Goal: Use online tool/utility: Utilize a website feature to perform a specific function

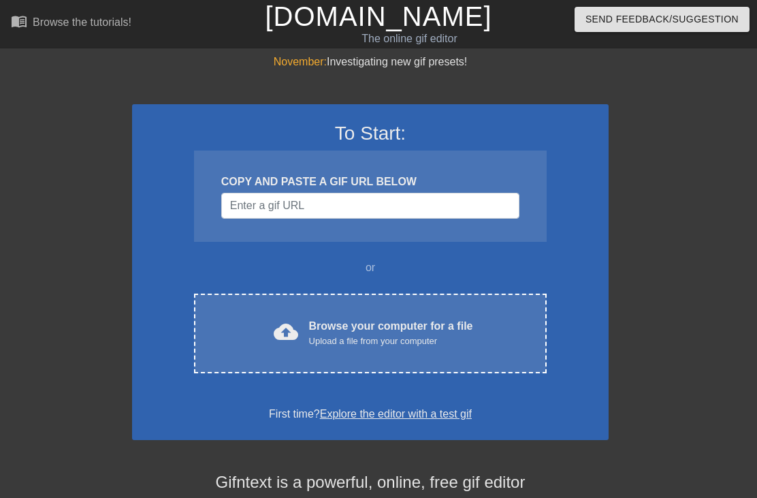
click at [370, 326] on div "Browse your computer for a file Upload a file from your computer" at bounding box center [391, 333] width 164 height 30
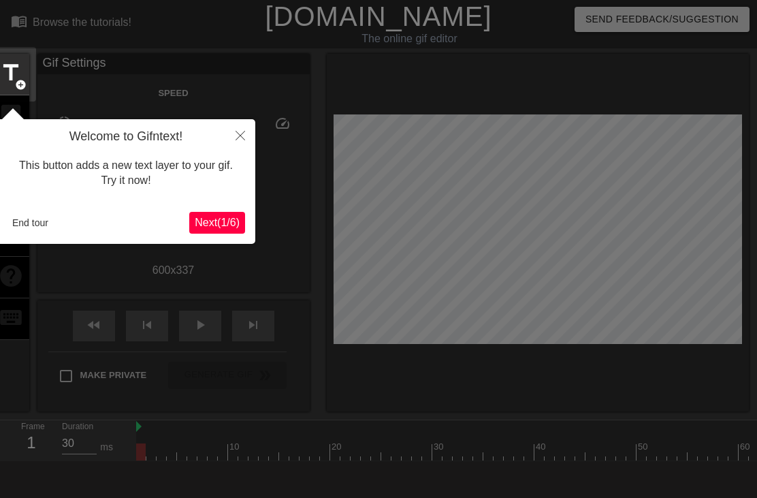
scroll to position [33, 0]
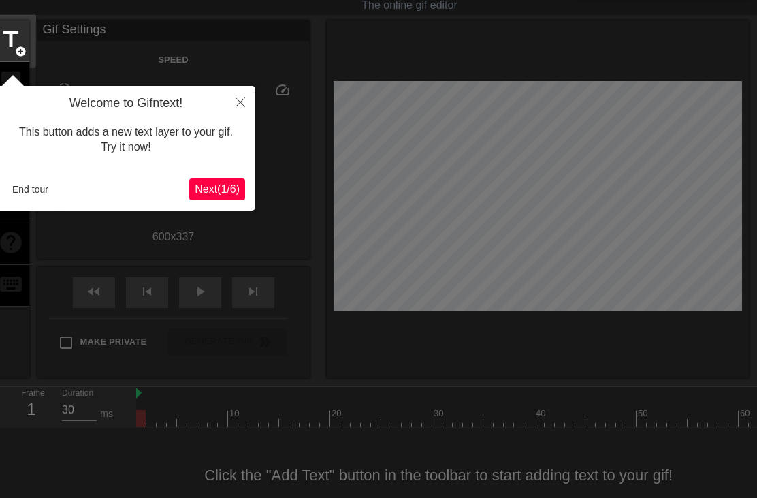
click at [215, 178] on button "Next ( 1 / 6 )" at bounding box center [217, 189] width 56 height 22
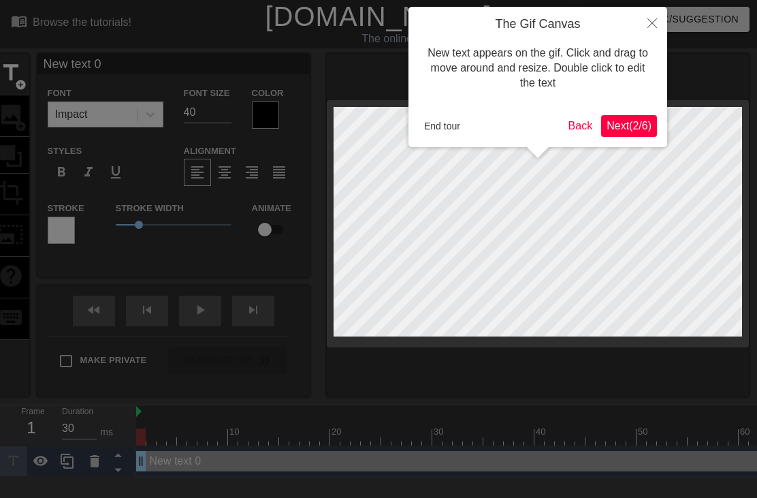
scroll to position [0, 0]
click at [618, 115] on button "Next ( 2 / 6 )" at bounding box center [629, 126] width 56 height 22
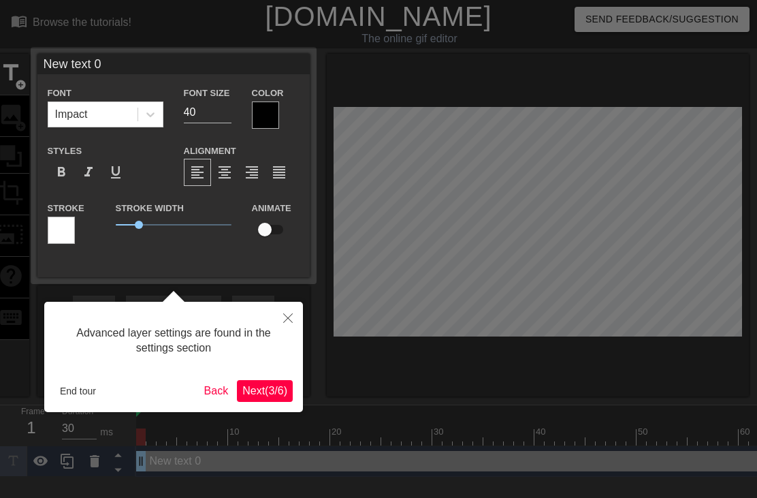
click at [261, 392] on span "Next ( 3 / 6 )" at bounding box center [264, 391] width 45 height 12
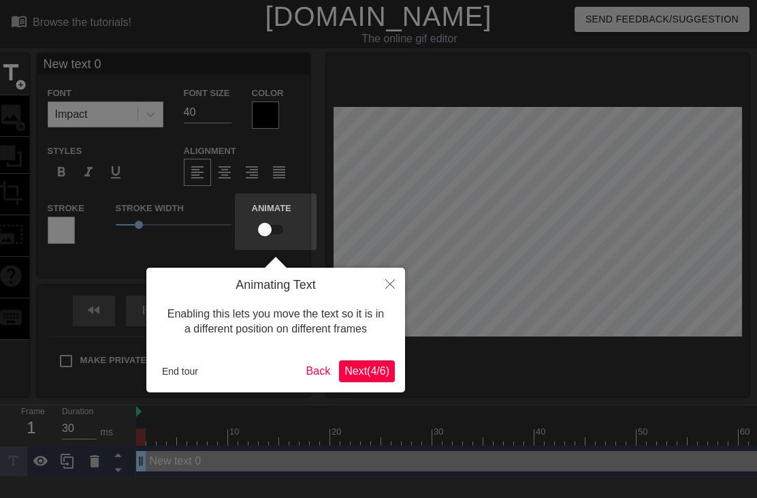
click at [357, 362] on button "Next ( 4 / 6 )" at bounding box center [367, 371] width 56 height 22
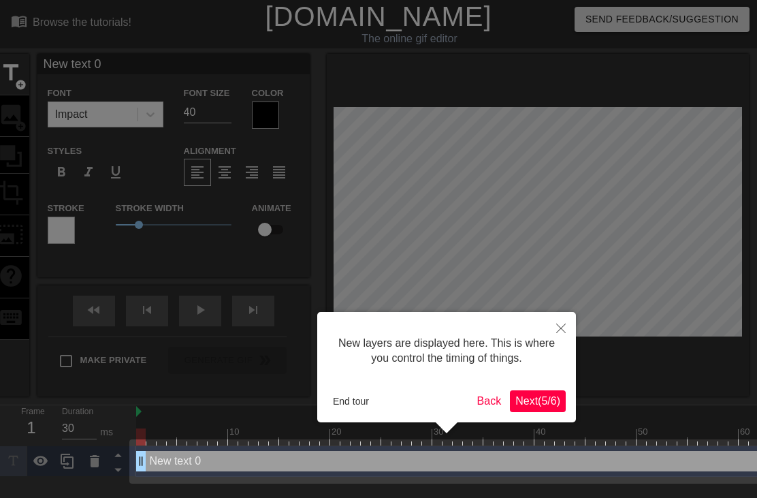
click at [523, 401] on span "Next ( 5 / 6 )" at bounding box center [537, 401] width 45 height 12
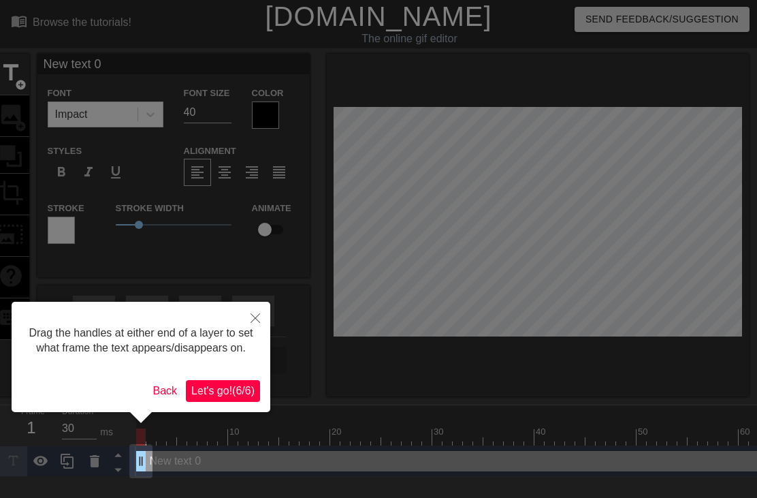
click at [216, 396] on span "Let's go! ( 6 / 6 )" at bounding box center [222, 391] width 63 height 12
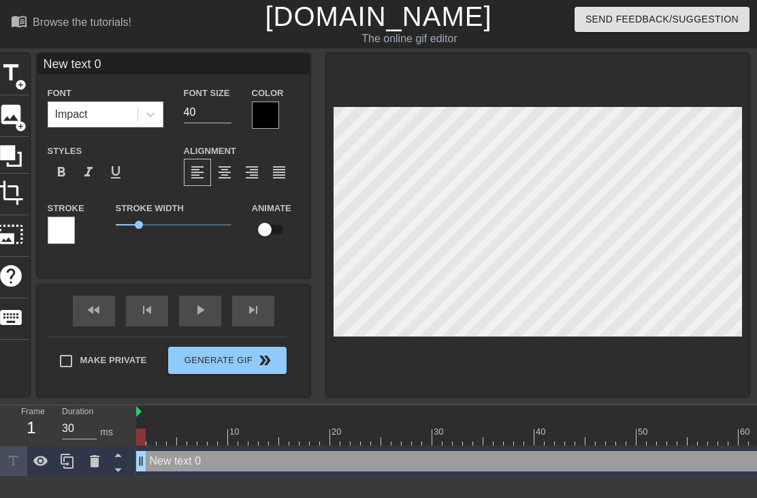
click at [99, 461] on icon at bounding box center [94, 461] width 16 height 16
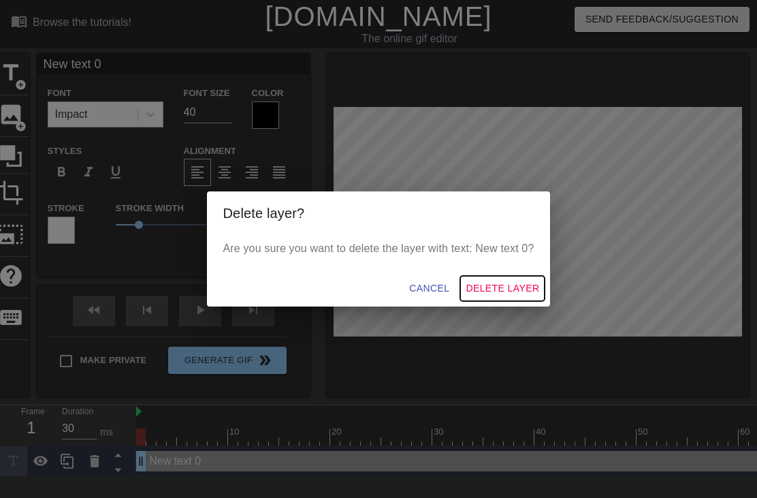
click at [493, 292] on span "Delete Layer" at bounding box center [503, 288] width 74 height 17
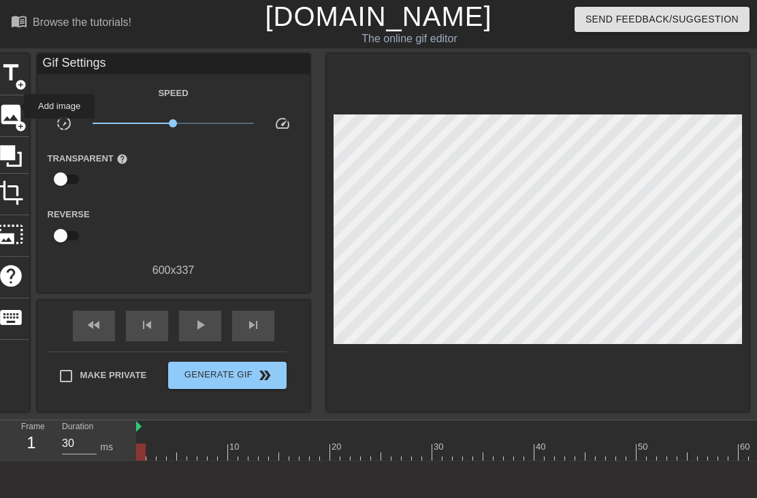
click at [15, 106] on span "image" at bounding box center [11, 114] width 26 height 26
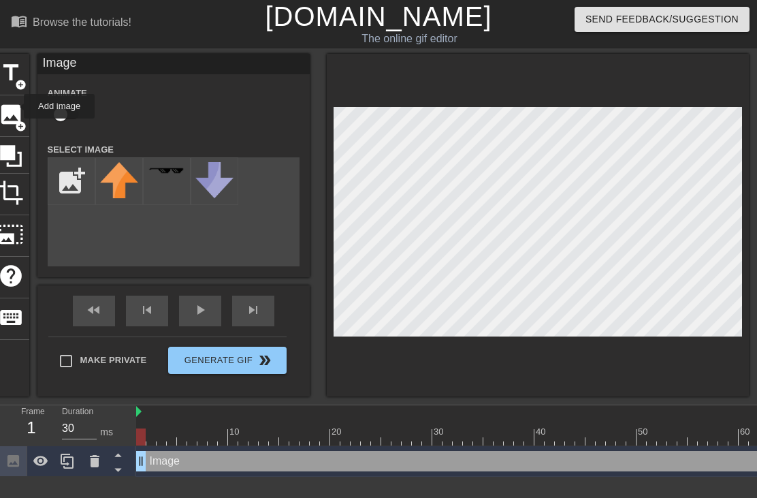
click at [99, 461] on icon at bounding box center [94, 461] width 16 height 16
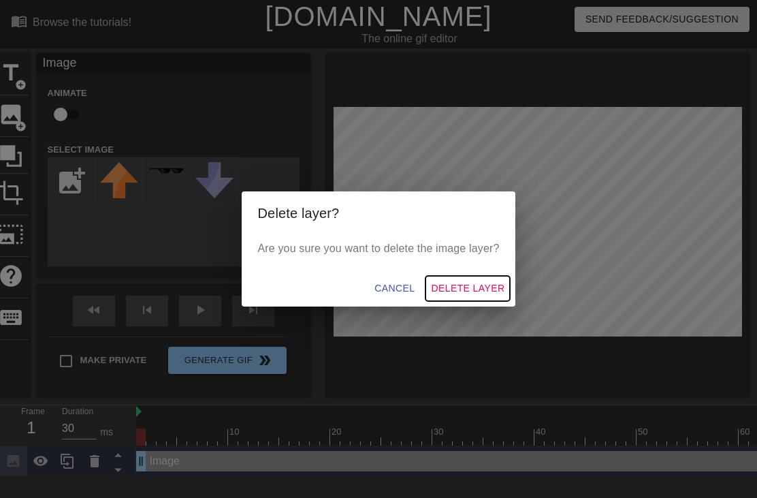
click at [457, 289] on span "Delete Layer" at bounding box center [468, 288] width 74 height 17
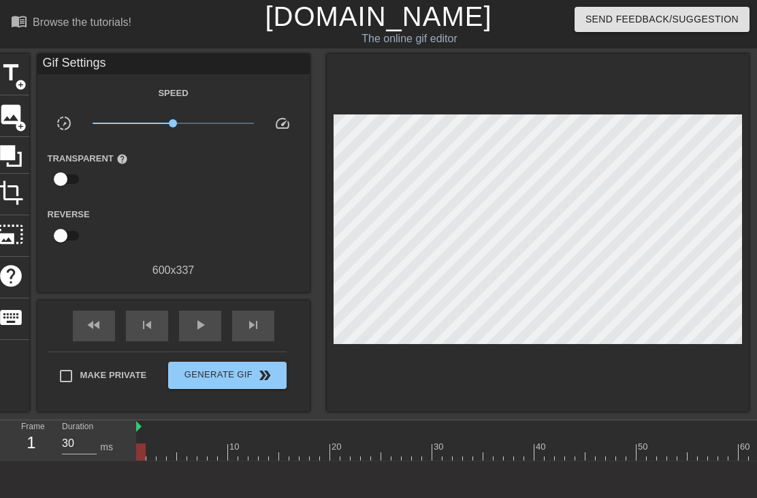
click at [16, 122] on span "add_circle" at bounding box center [21, 126] width 12 height 12
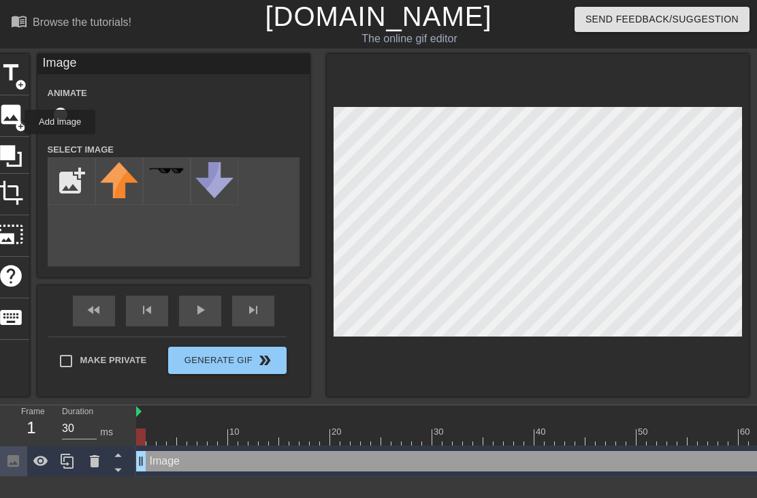
click at [67, 181] on input "file" at bounding box center [71, 181] width 46 height 46
type input "C:\fakepath\IMG_3610.png"
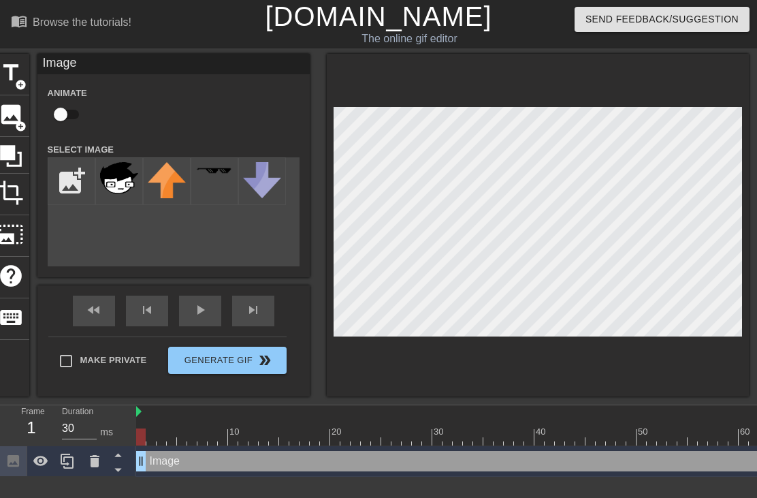
click at [114, 174] on img at bounding box center [119, 190] width 38 height 57
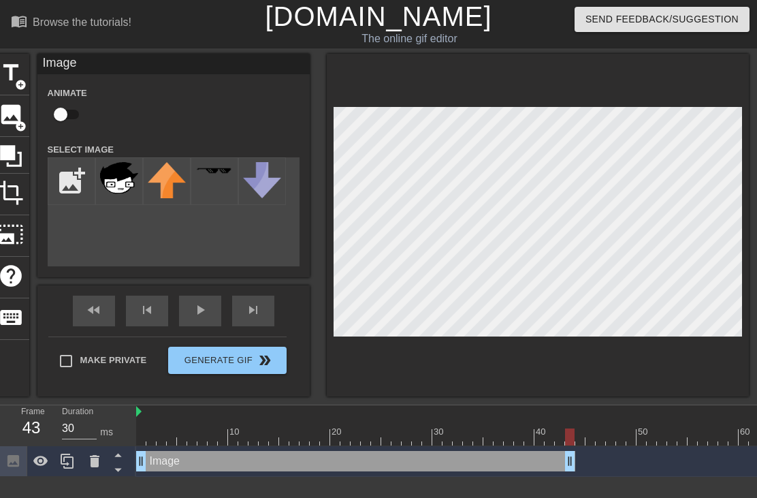
click at [7, 361] on div "title add_circle image add_circle crop photo_size_select_large help keyboard" at bounding box center [11, 225] width 37 height 342
click at [116, 179] on img at bounding box center [119, 190] width 38 height 57
click at [112, 179] on img at bounding box center [119, 190] width 38 height 57
click at [374, 391] on div at bounding box center [538, 225] width 422 height 342
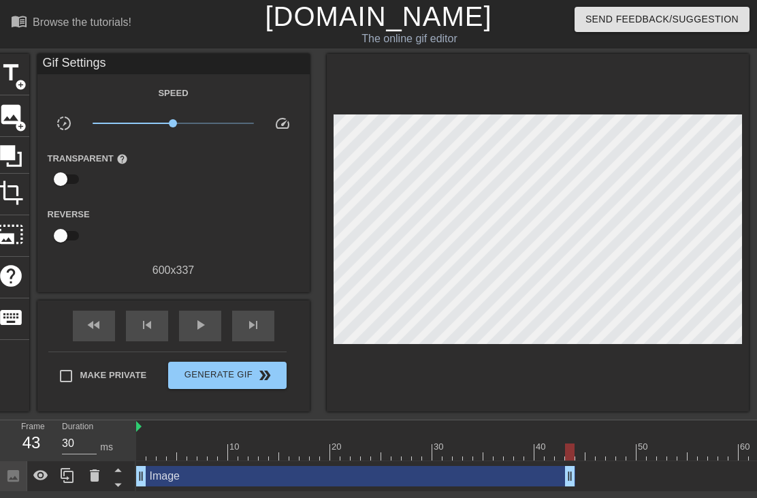
click at [180, 483] on div "Image drag_handle drag_handle" at bounding box center [355, 476] width 439 height 20
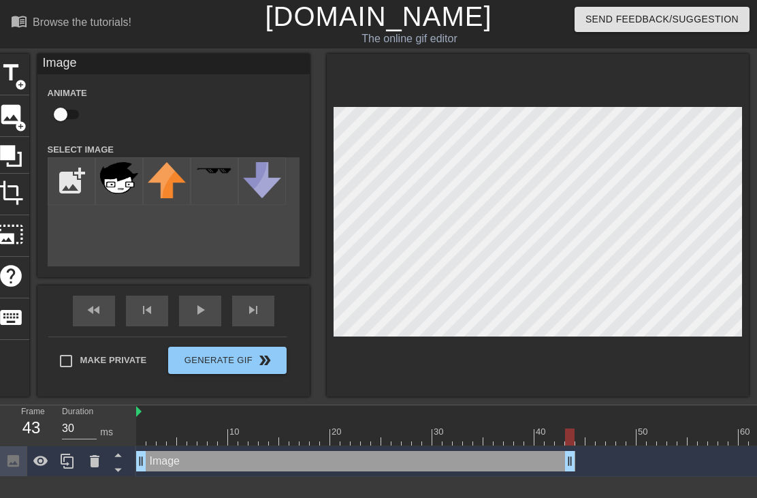
click at [380, 369] on div at bounding box center [538, 225] width 422 height 342
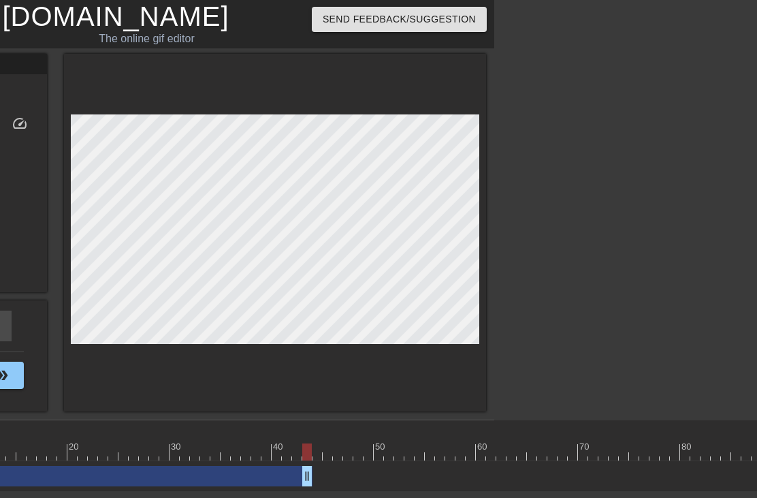
scroll to position [0, 275]
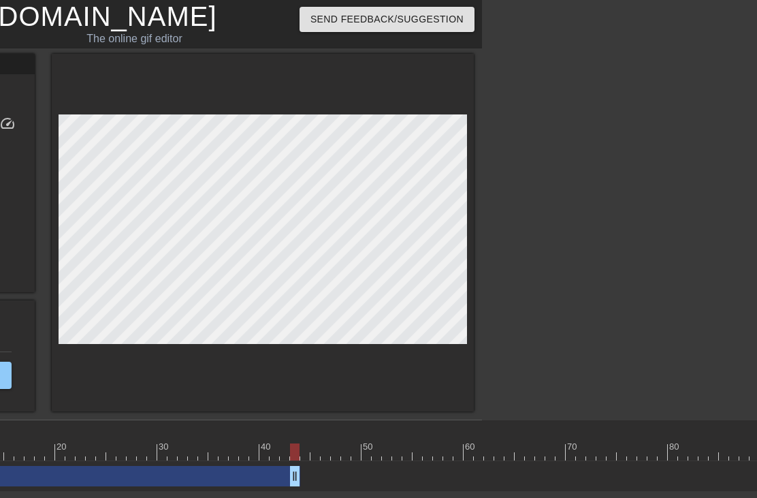
click at [299, 438] on div at bounding box center [295, 442] width 10 height 17
click at [293, 455] on div at bounding box center [295, 451] width 10 height 17
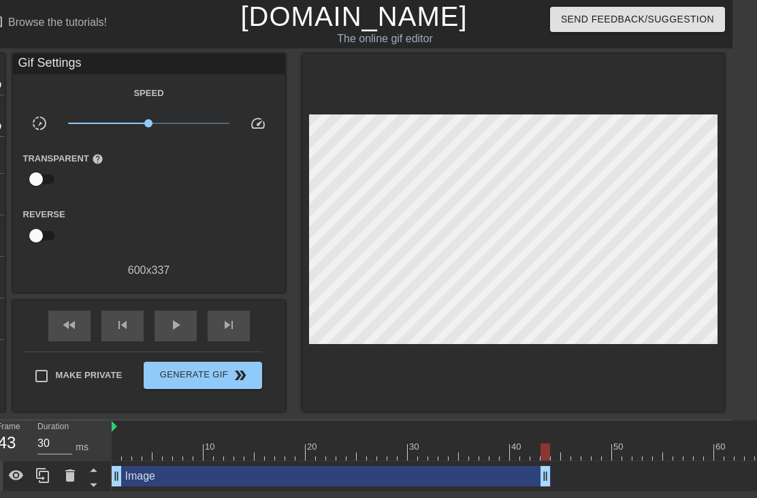
scroll to position [0, 0]
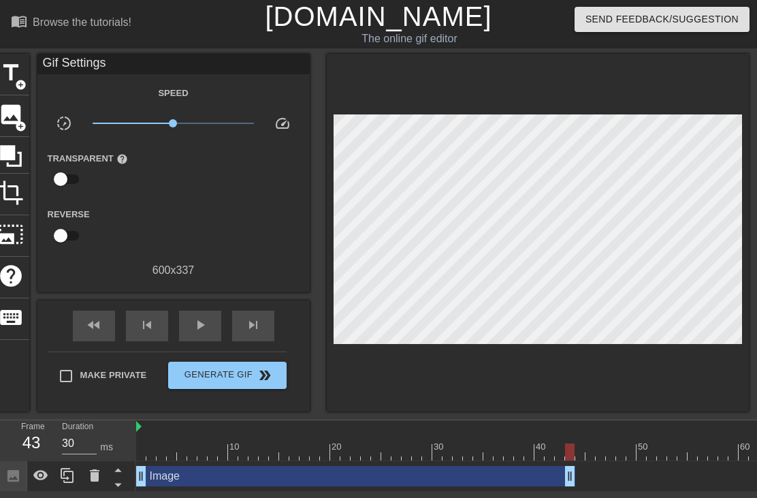
click at [197, 330] on span "play_arrow" at bounding box center [200, 325] width 16 height 16
click at [193, 334] on div "pause" at bounding box center [200, 325] width 42 height 31
click at [16, 117] on span "image" at bounding box center [11, 114] width 26 height 26
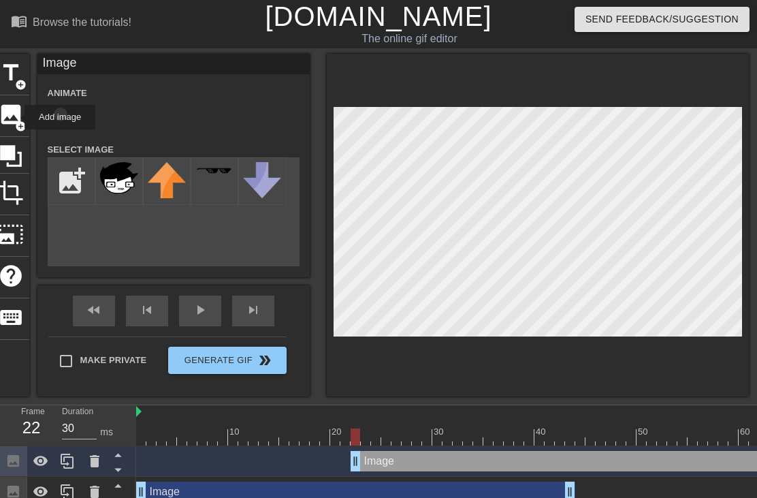
click at [118, 178] on img at bounding box center [119, 190] width 38 height 57
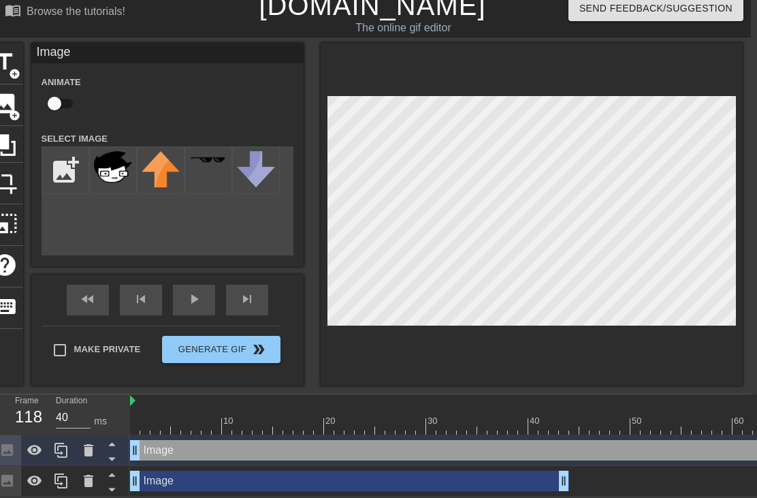
scroll to position [12, 0]
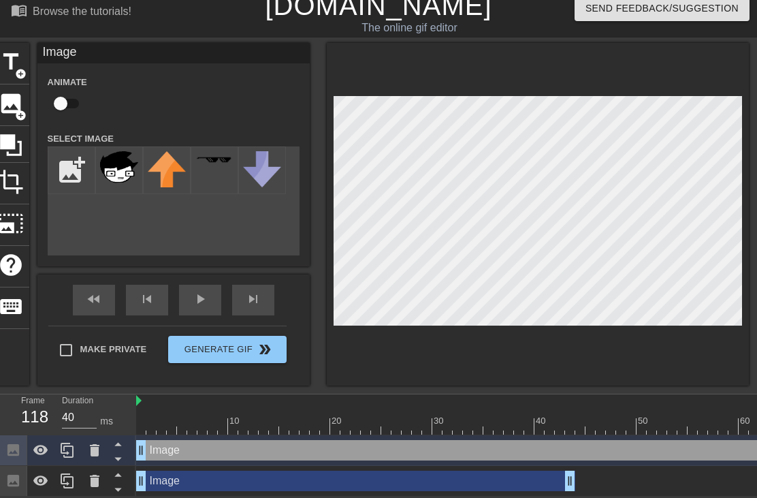
click at [622, 370] on div at bounding box center [538, 214] width 422 height 342
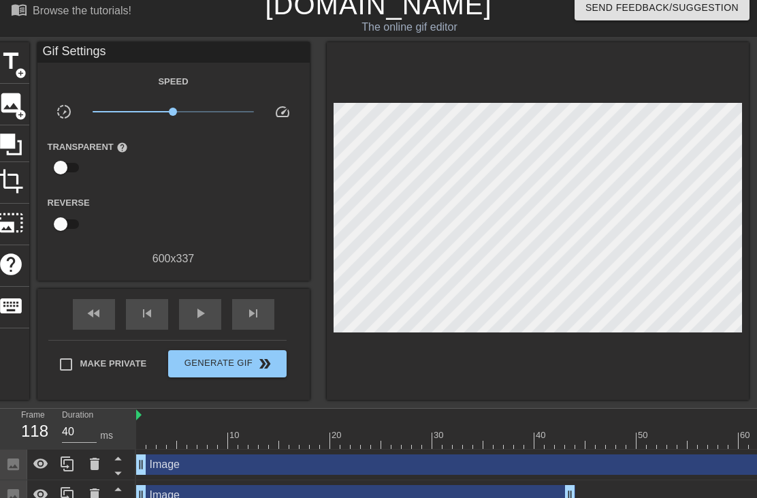
click at [196, 316] on span "play_arrow" at bounding box center [200, 313] width 16 height 16
click at [204, 315] on span "pause" at bounding box center [200, 313] width 16 height 16
click at [205, 320] on span "play_arrow" at bounding box center [200, 313] width 16 height 16
click at [214, 317] on div "pause" at bounding box center [200, 314] width 42 height 31
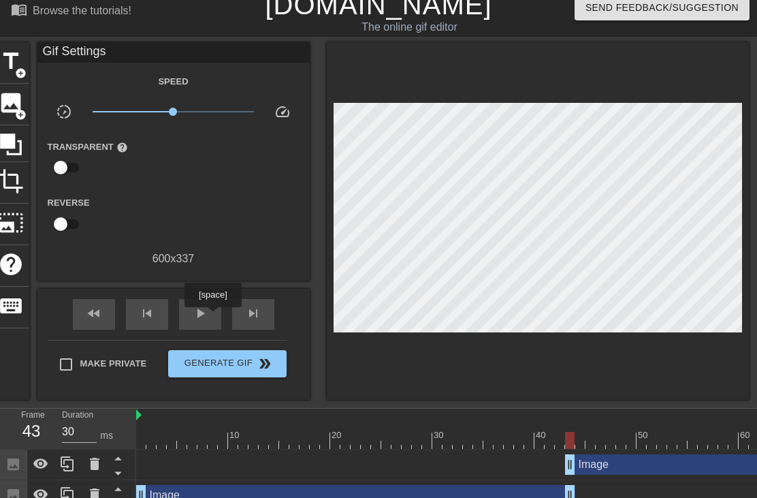
click at [208, 310] on span "play_arrow" at bounding box center [200, 313] width 16 height 16
click at [215, 310] on div "pause" at bounding box center [200, 314] width 42 height 31
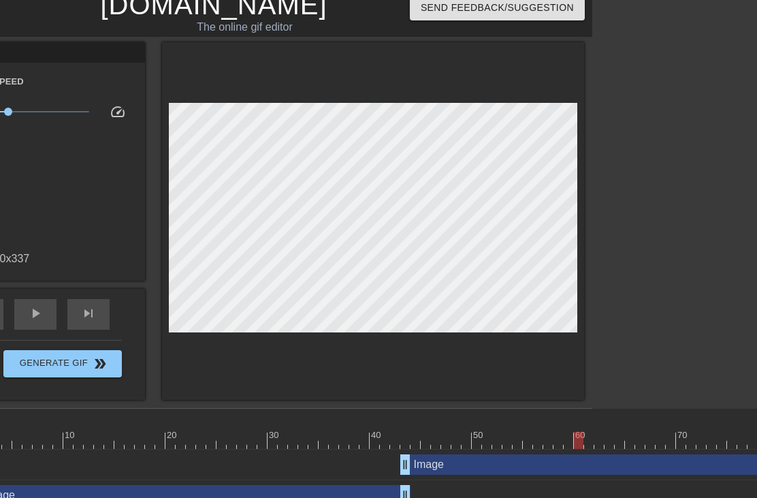
scroll to position [12, 165]
click at [35, 312] on span "play_arrow" at bounding box center [35, 313] width 16 height 16
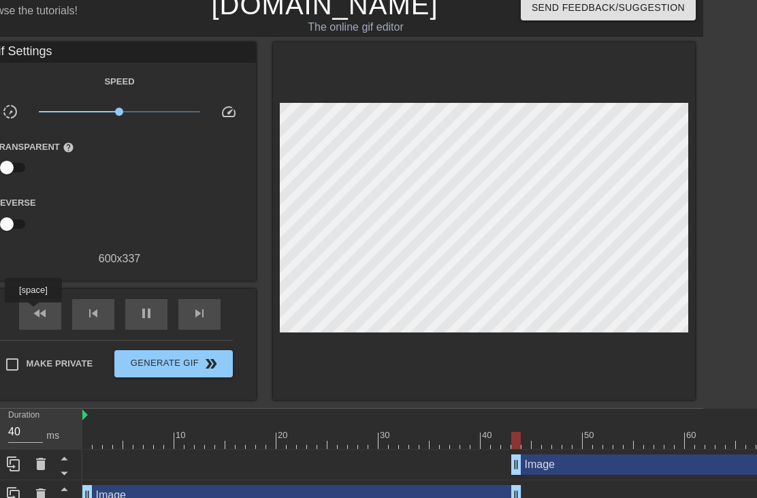
scroll to position [12, 54]
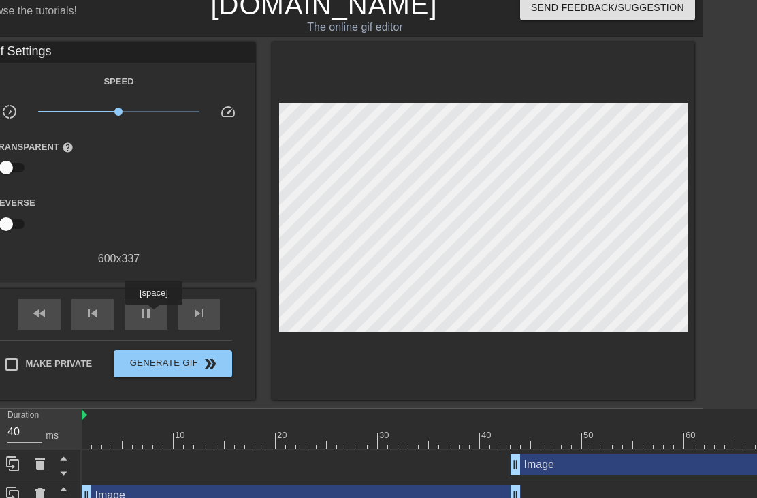
click at [155, 315] on div "pause" at bounding box center [146, 314] width 42 height 31
click at [146, 319] on span "play_arrow" at bounding box center [146, 313] width 16 height 16
click at [152, 317] on span "pause" at bounding box center [146, 313] width 16 height 16
click at [149, 317] on span "play_arrow" at bounding box center [146, 313] width 16 height 16
click at [150, 319] on span "pause" at bounding box center [146, 313] width 16 height 16
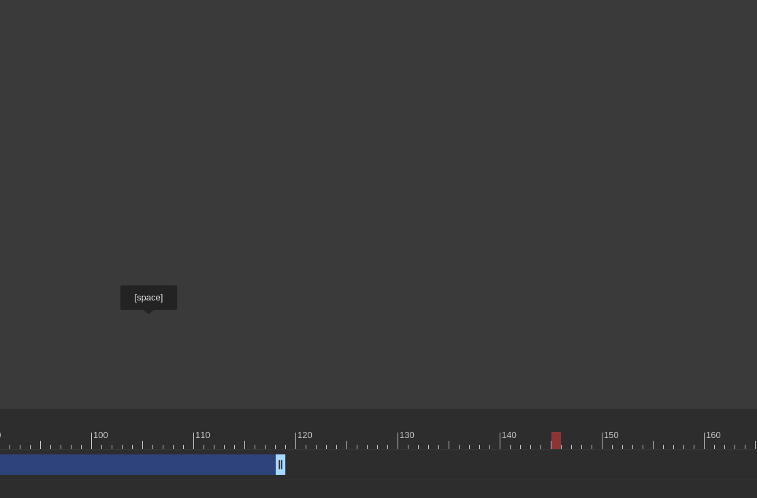
scroll to position [12, 1055]
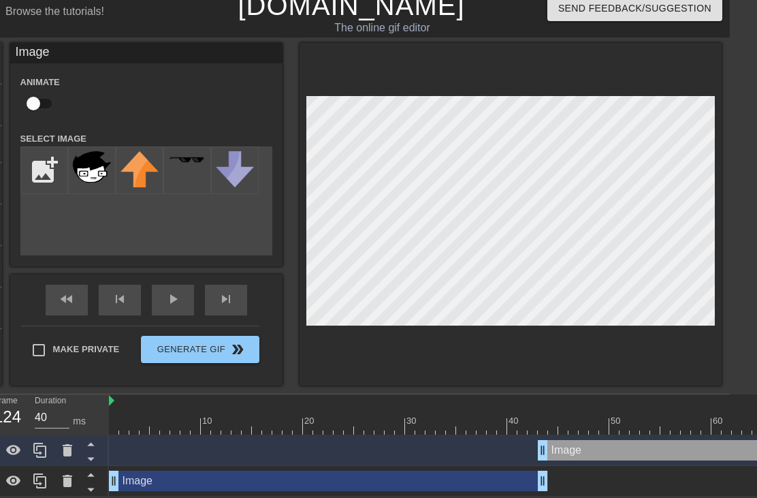
scroll to position [12, 27]
click at [174, 291] on div "fast_rewind skip_previous play_arrow skip_next" at bounding box center [146, 299] width 222 height 51
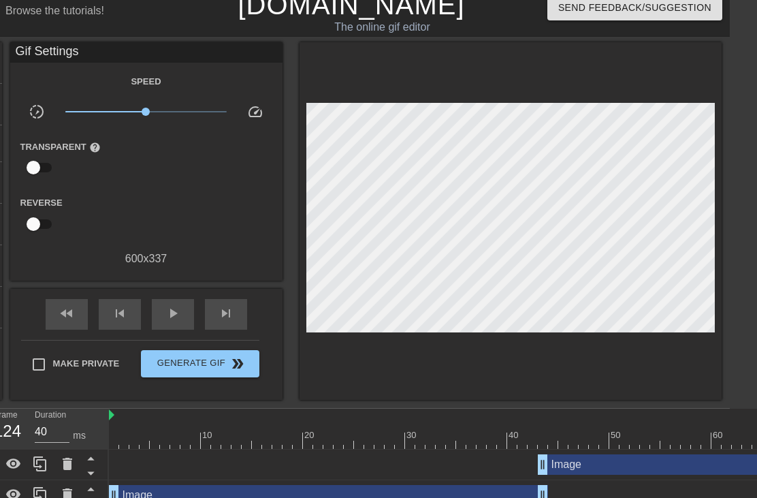
click at [182, 322] on div "play_arrow" at bounding box center [173, 314] width 42 height 31
click at [200, 304] on div "fast_rewind skip_previous pause skip_next" at bounding box center [146, 314] width 222 height 51
click at [178, 317] on span "pause" at bounding box center [173, 313] width 16 height 16
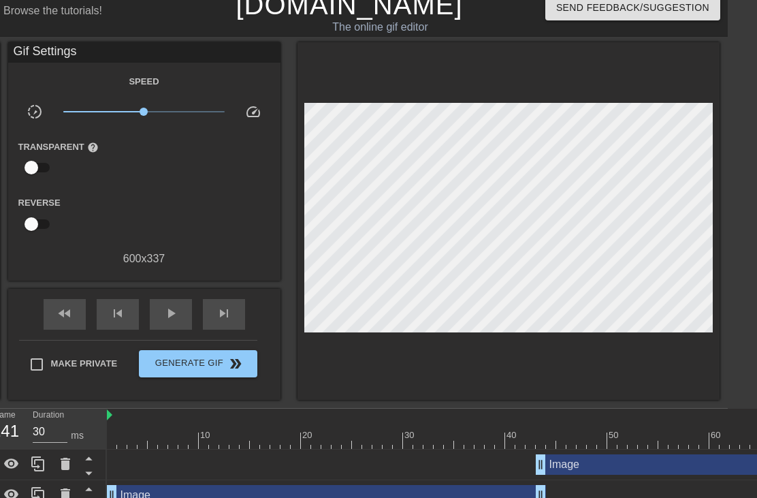
scroll to position [12, 0]
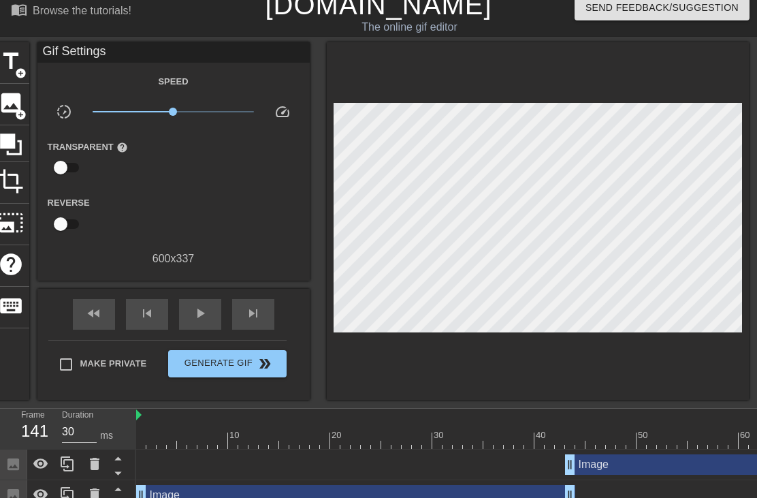
click at [13, 108] on span "image" at bounding box center [11, 103] width 26 height 26
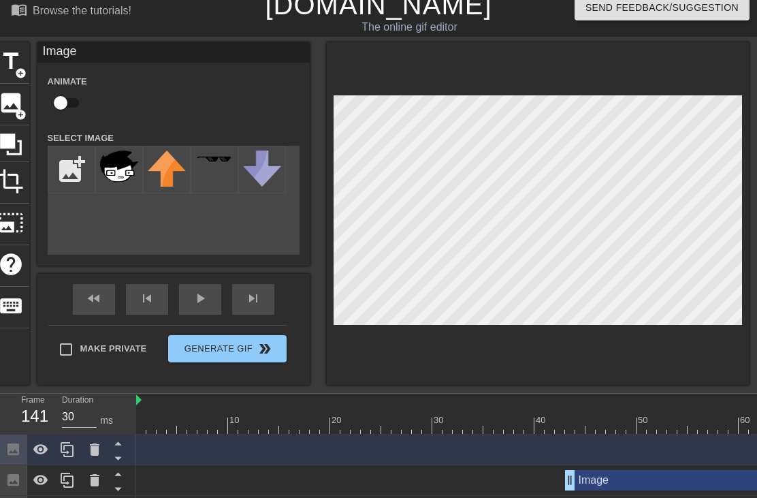
click at [124, 172] on img at bounding box center [119, 178] width 38 height 57
click at [543, 384] on div at bounding box center [538, 213] width 422 height 342
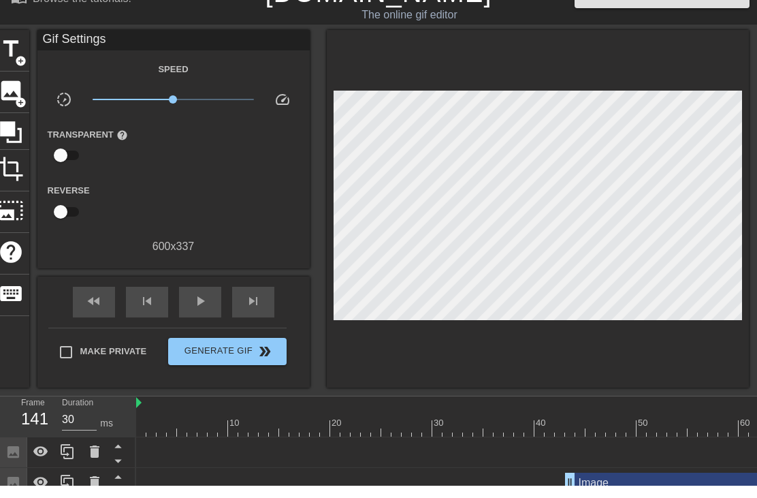
scroll to position [14, 0]
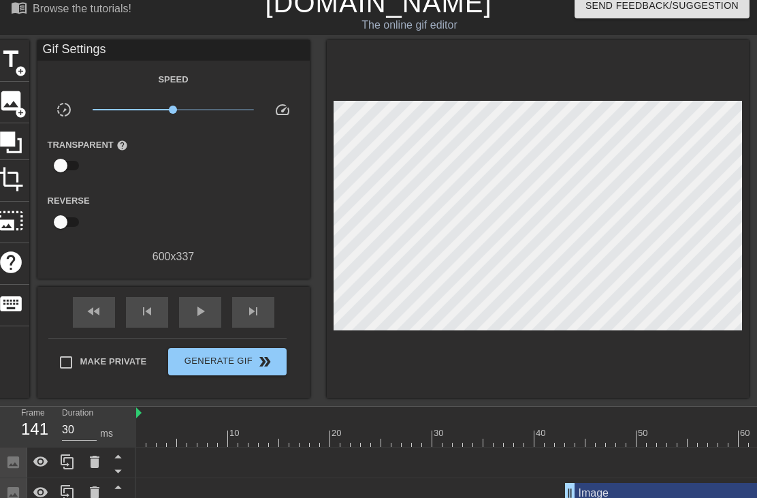
click at [202, 305] on span "play_arrow" at bounding box center [200, 311] width 16 height 16
click at [201, 312] on span "pause" at bounding box center [200, 311] width 16 height 16
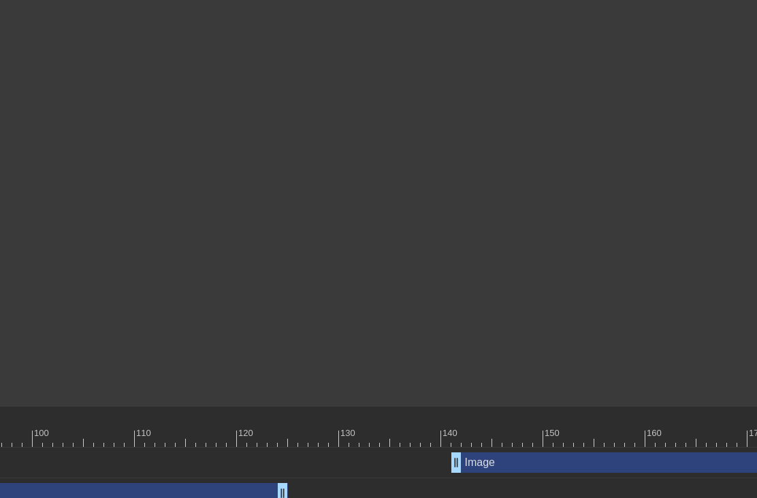
scroll to position [14, 1251]
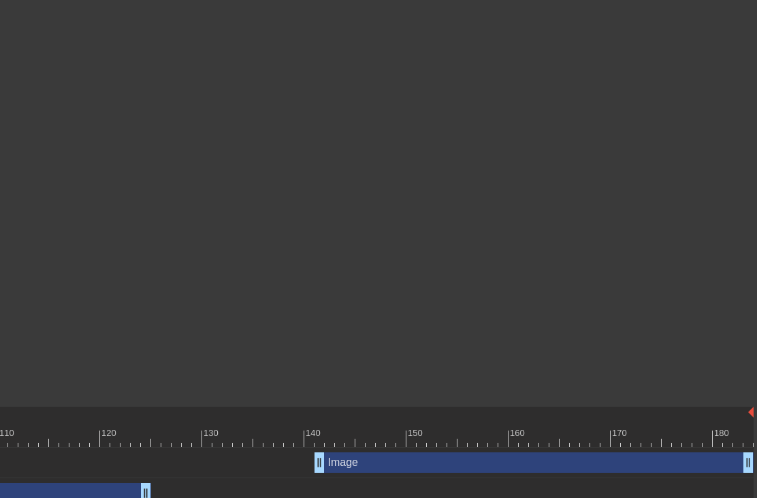
click at [347, 467] on div "Image drag_handle drag_handle" at bounding box center [534, 462] width 439 height 20
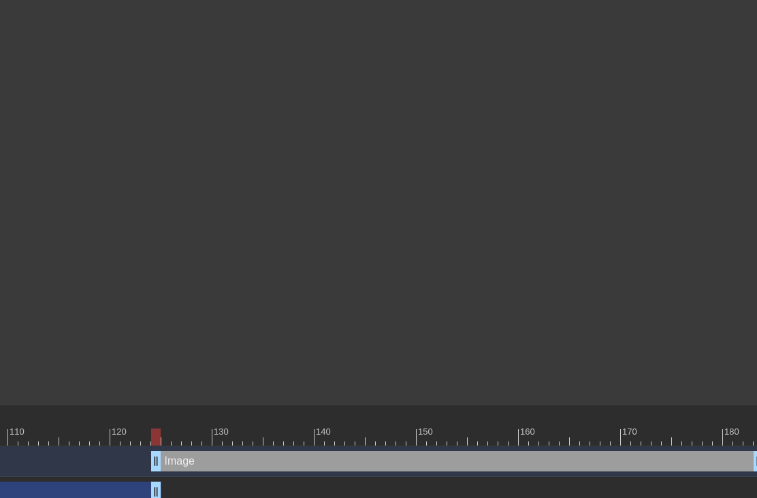
scroll to position [0, 1240]
click at [162, 453] on div "Image drag_handle drag_handle" at bounding box center [458, 461] width 613 height 20
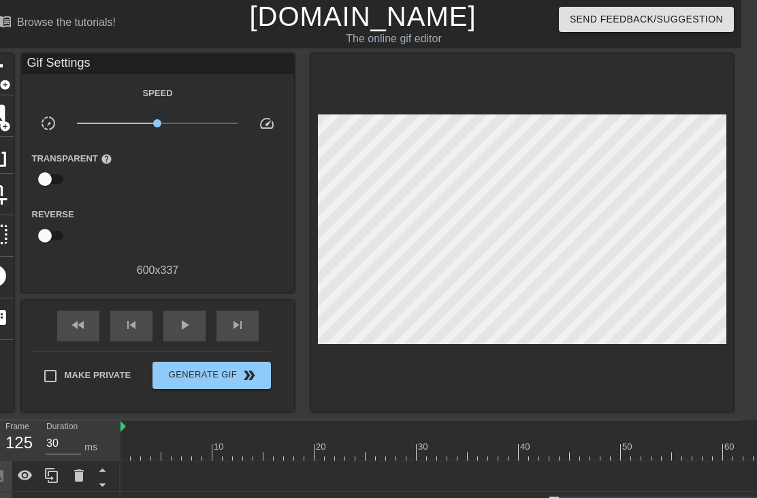
scroll to position [0, 0]
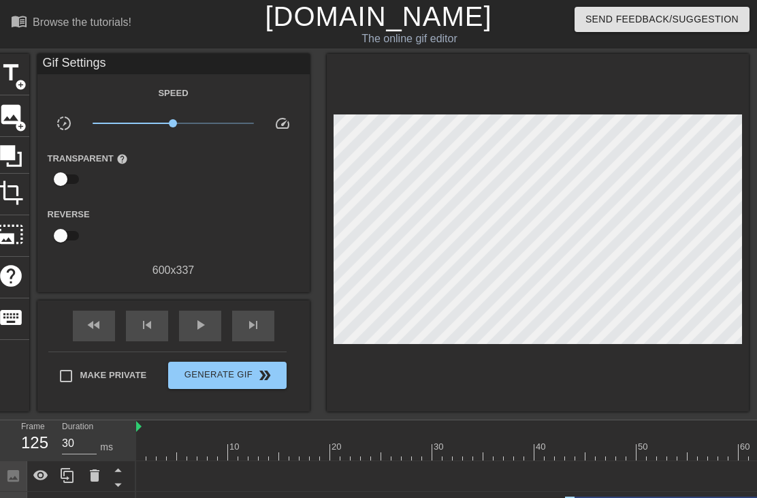
click at [202, 320] on span "play_arrow" at bounding box center [200, 325] width 16 height 16
type input "40"
click at [207, 327] on span "pause" at bounding box center [200, 325] width 16 height 16
click at [8, 116] on span "image" at bounding box center [11, 114] width 26 height 26
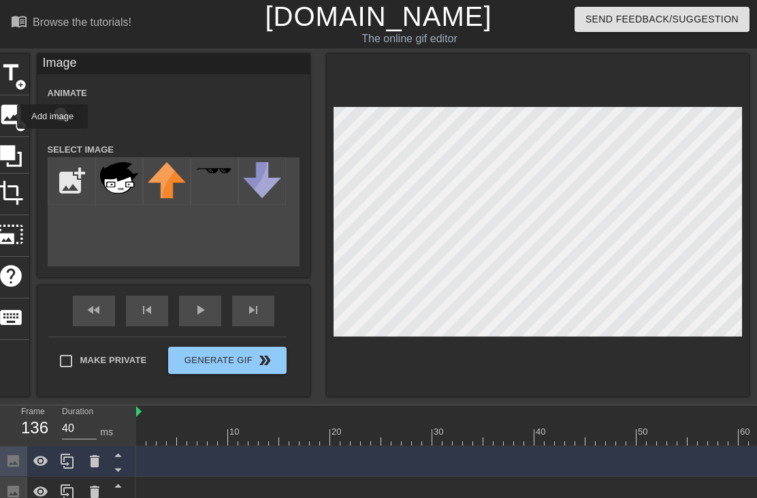
click at [72, 186] on input "file" at bounding box center [71, 181] width 46 height 46
type input "C:\fakepath\IMG_3611.png"
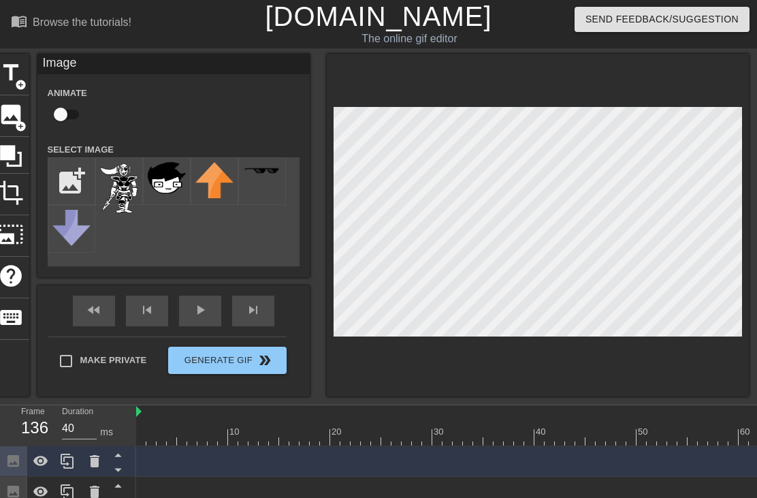
click at [123, 188] on img at bounding box center [119, 187] width 38 height 51
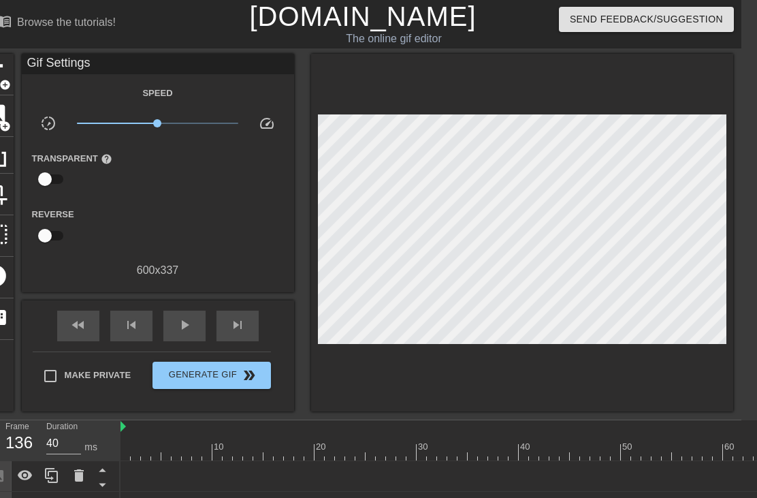
scroll to position [0, 16]
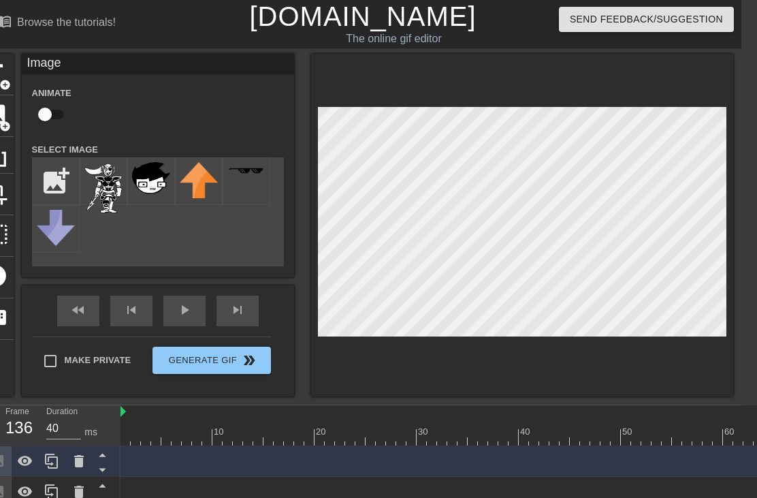
click at [645, 64] on div at bounding box center [522, 225] width 422 height 342
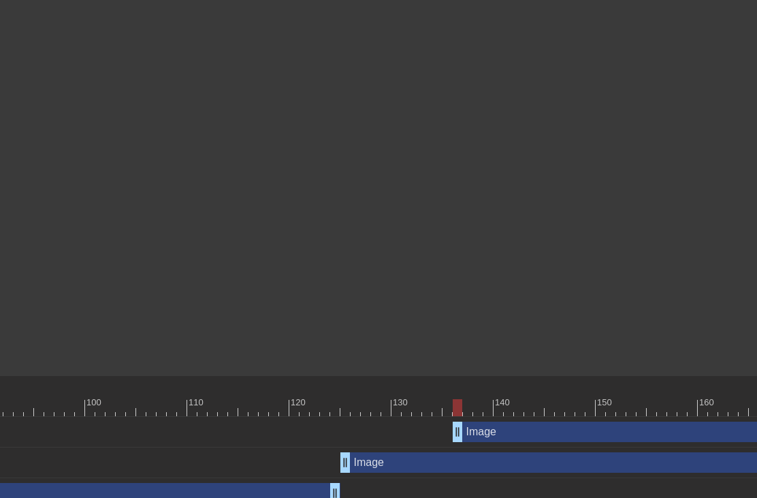
scroll to position [44, 1062]
click at [361, 428] on div "Image drag_handle drag_handle" at bounding box center [641, 431] width 602 height 20
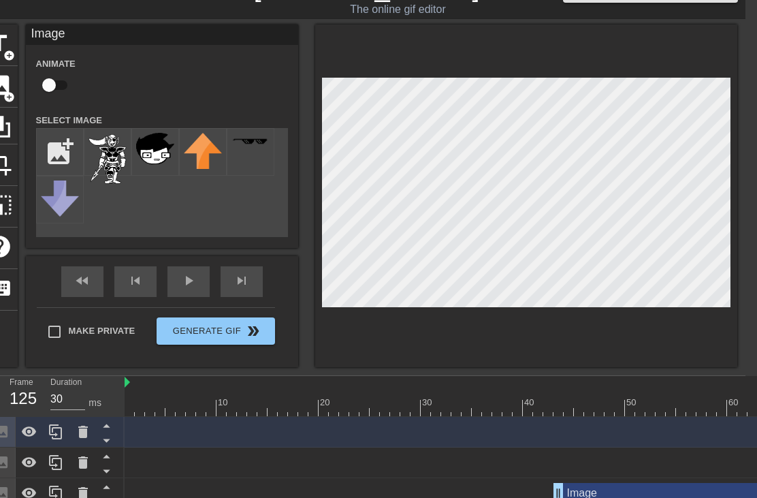
scroll to position [29, 0]
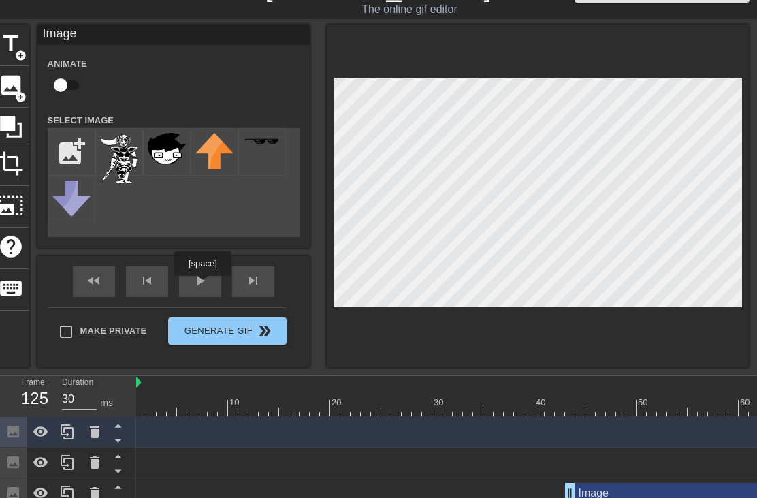
click at [204, 285] on div "play_arrow" at bounding box center [200, 281] width 42 height 31
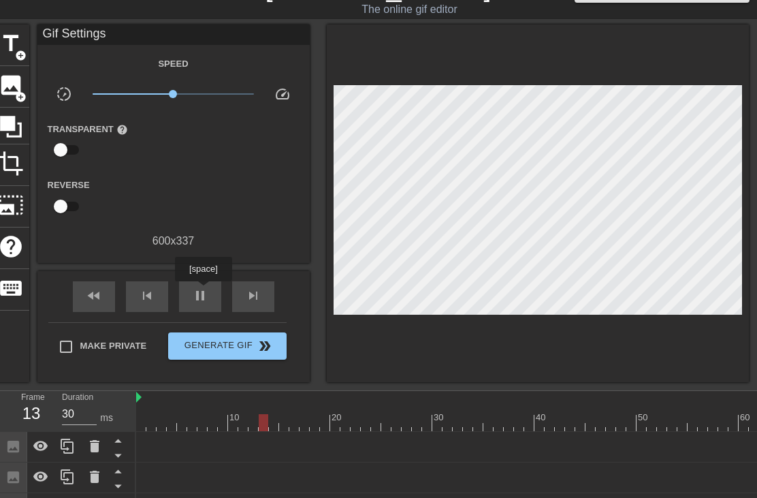
type input "40"
click at [205, 291] on span "pause" at bounding box center [200, 295] width 16 height 16
click at [208, 352] on span "Generate Gif double_arrow" at bounding box center [227, 346] width 107 height 16
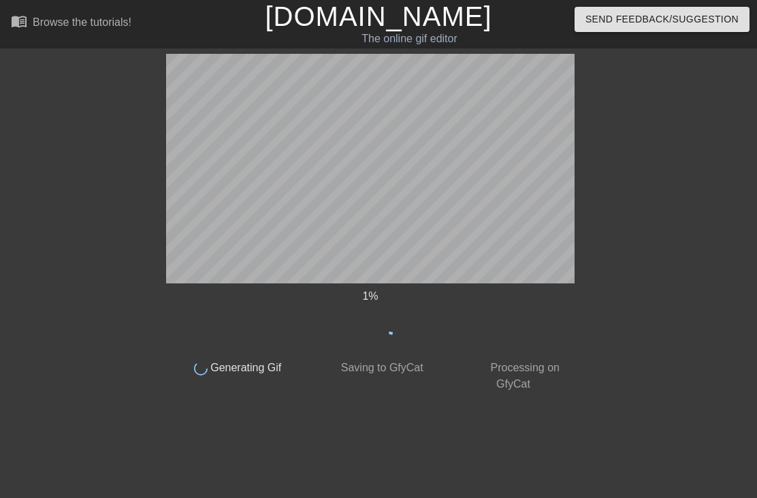
scroll to position [0, 0]
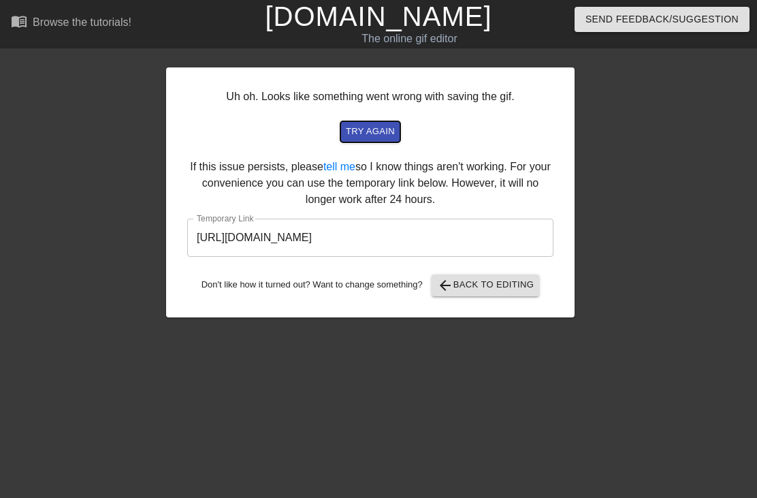
click at [392, 130] on span "try again" at bounding box center [370, 132] width 49 height 16
click at [487, 236] on input "[URL][DOMAIN_NAME]" at bounding box center [370, 238] width 366 height 38
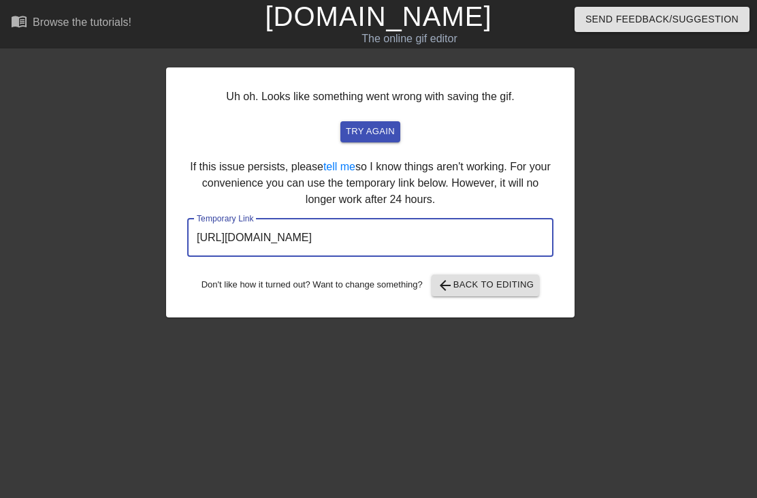
click at [487, 237] on input "[URL][DOMAIN_NAME]" at bounding box center [370, 238] width 366 height 38
click at [486, 238] on input "[URL][DOMAIN_NAME]" at bounding box center [370, 238] width 366 height 38
click at [478, 238] on input "[URL][DOMAIN_NAME]" at bounding box center [370, 238] width 366 height 38
click at [278, 145] on div "Uh oh. Looks like something went wrong with saving the gif. try again If this i…" at bounding box center [370, 192] width 408 height 250
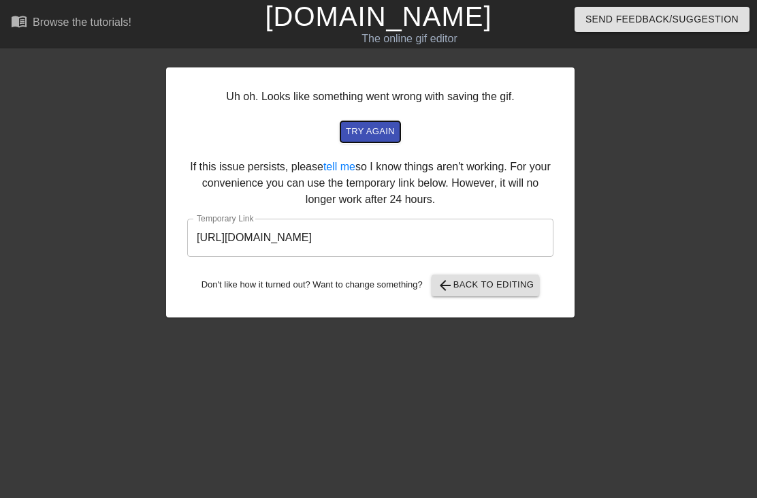
click at [383, 132] on span "try again" at bounding box center [370, 132] width 49 height 16
click at [434, 27] on link "[DOMAIN_NAME]" at bounding box center [378, 16] width 227 height 30
